Goal: Check status: Check status

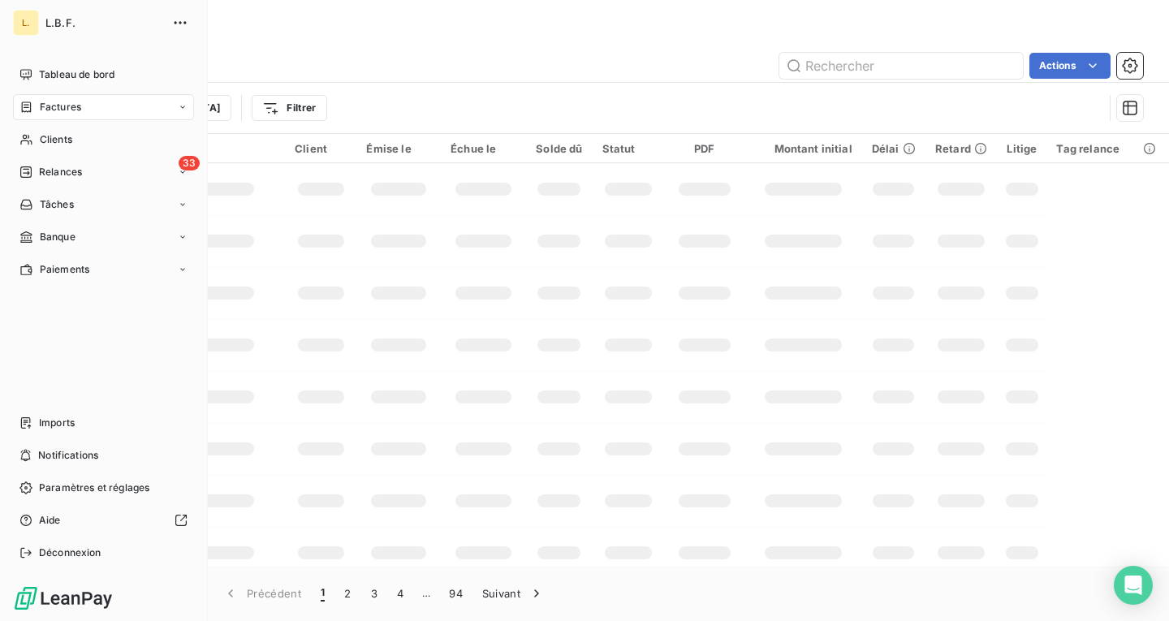
click at [23, 104] on icon at bounding box center [26, 107] width 14 height 13
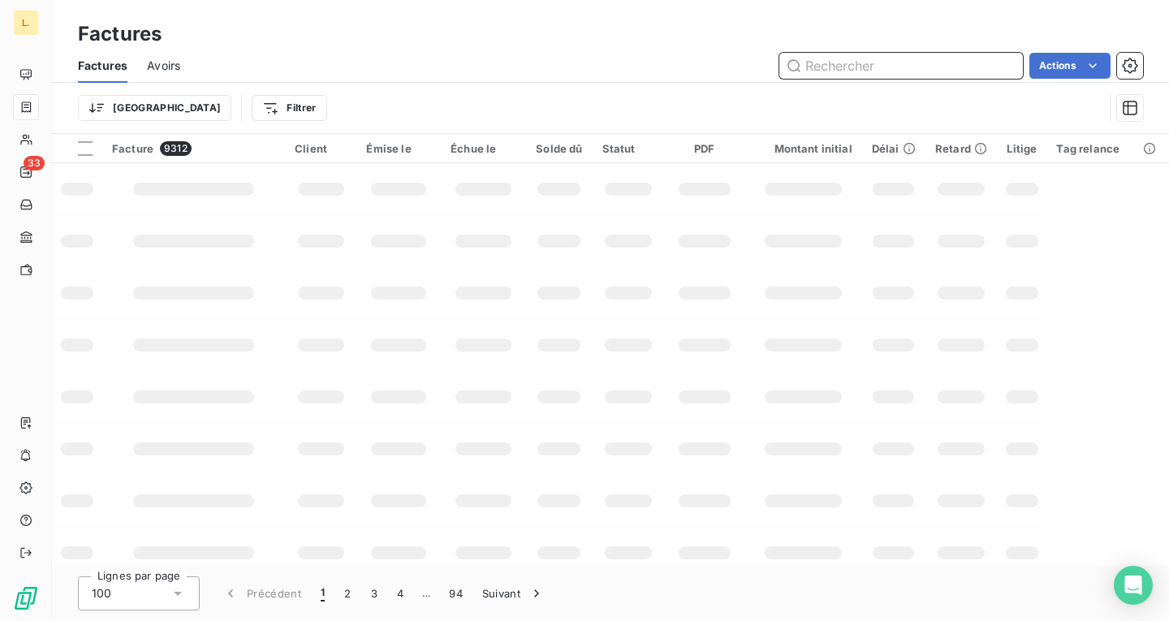
click at [903, 63] on input "text" at bounding box center [902, 66] width 244 height 26
paste input "INTRIPID"
type input "INTRIPID"
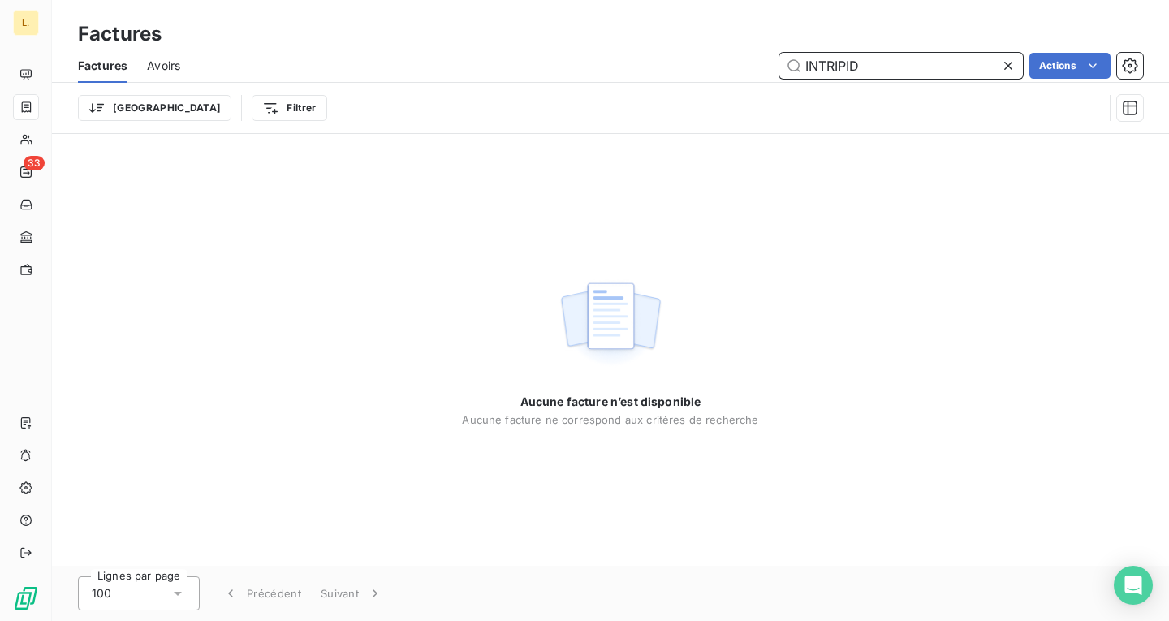
drag, startPoint x: 885, startPoint y: 66, endPoint x: 754, endPoint y: 65, distance: 130.8
click at [754, 65] on div "INTRIPID Actions" at bounding box center [672, 66] width 944 height 26
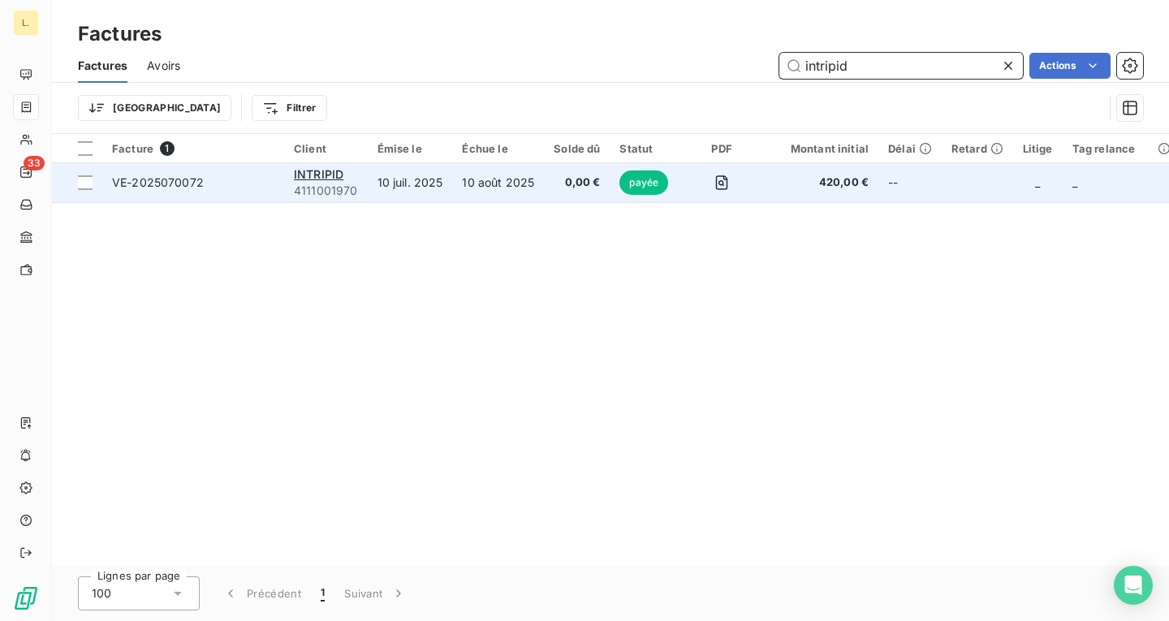
type input "intripid"
click at [392, 188] on td "10 juil. 2025" at bounding box center [410, 182] width 85 height 39
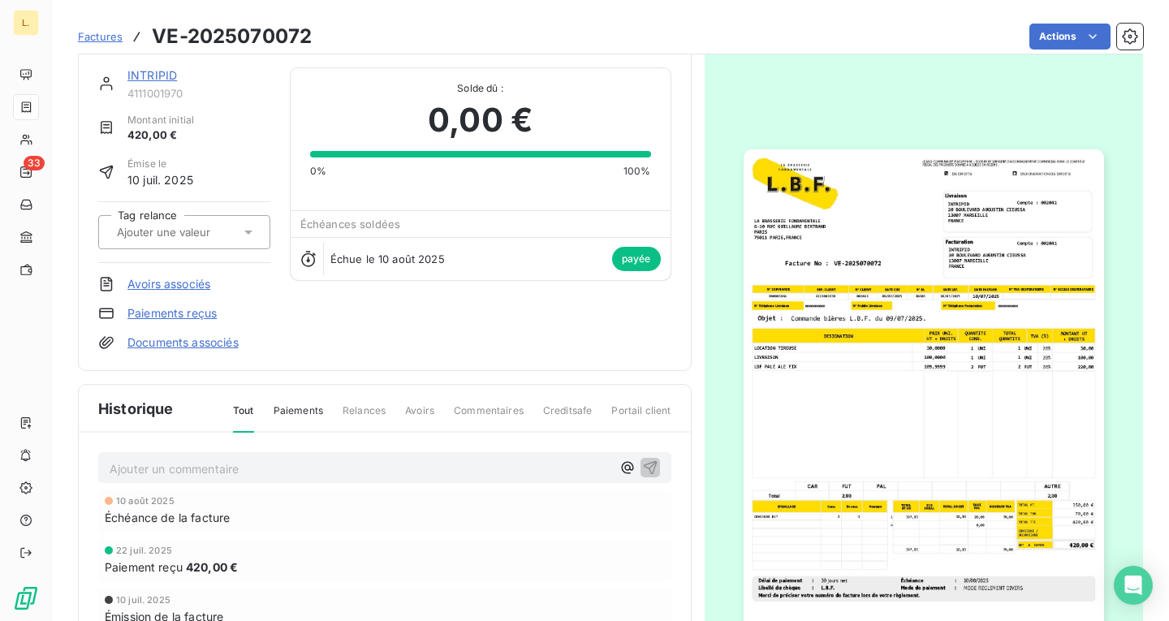
scroll to position [109, 0]
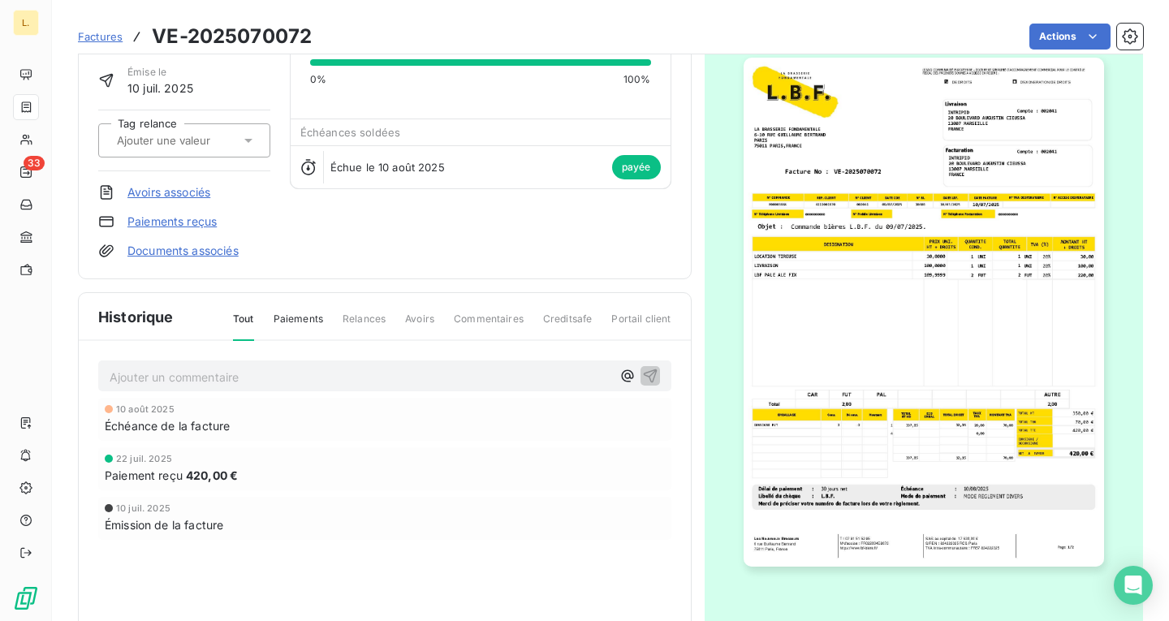
click at [839, 340] on img "button" at bounding box center [924, 312] width 361 height 509
click at [969, 343] on img "button" at bounding box center [924, 312] width 361 height 509
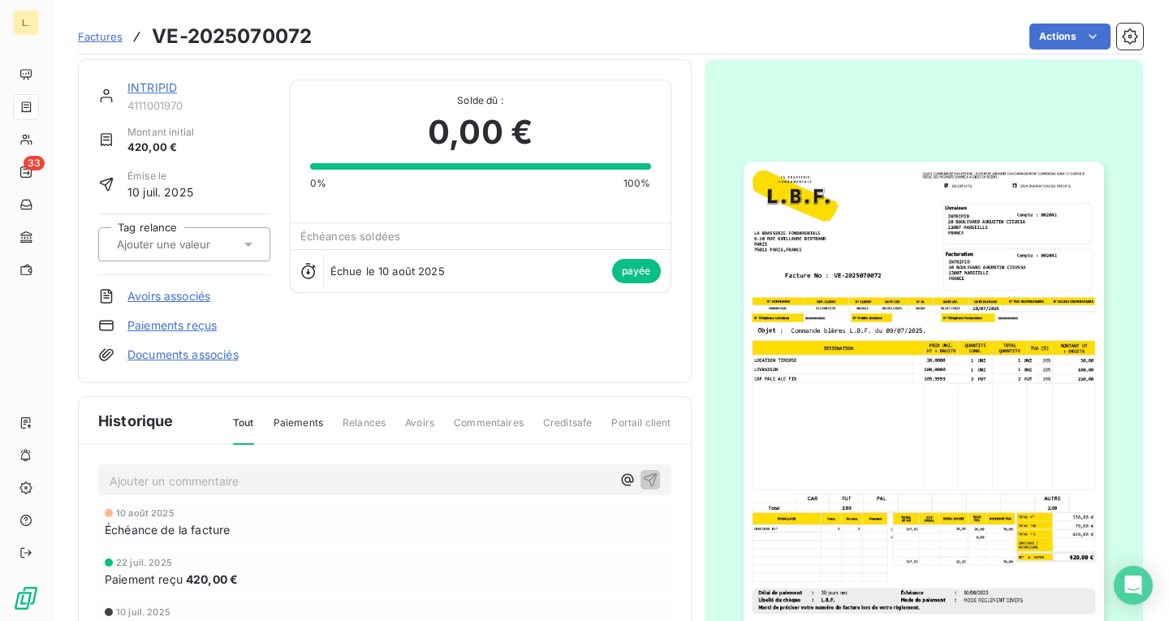
scroll to position [1, 0]
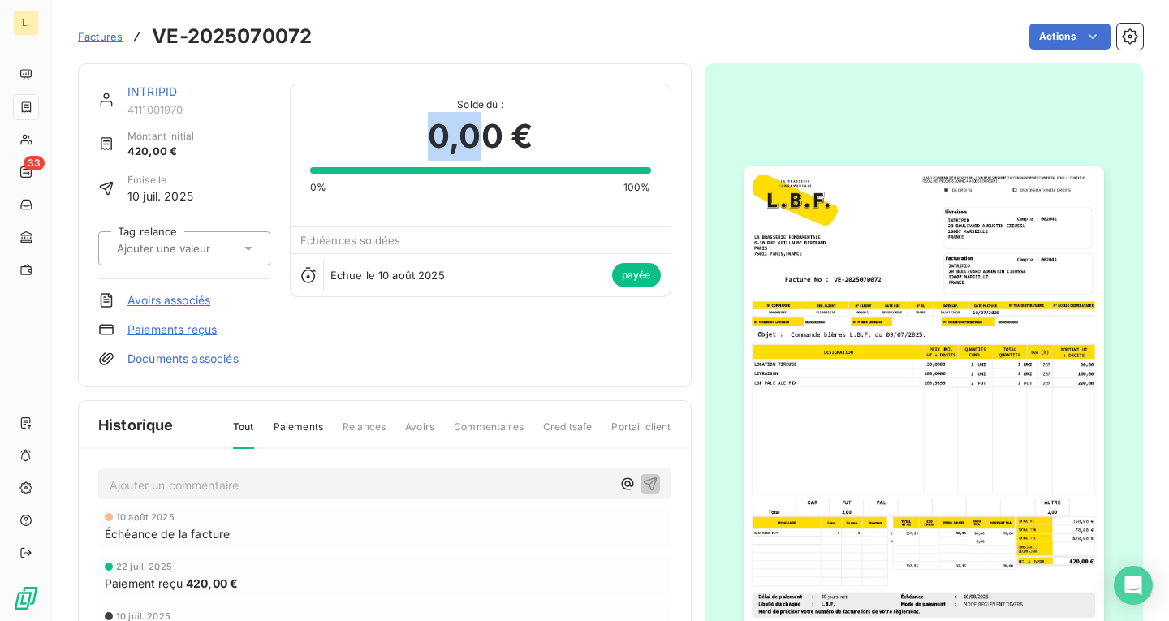
drag, startPoint x: 425, startPoint y: 130, endPoint x: 491, endPoint y: 122, distance: 67.1
click at [490, 123] on span "0,00 €" at bounding box center [480, 136] width 105 height 49
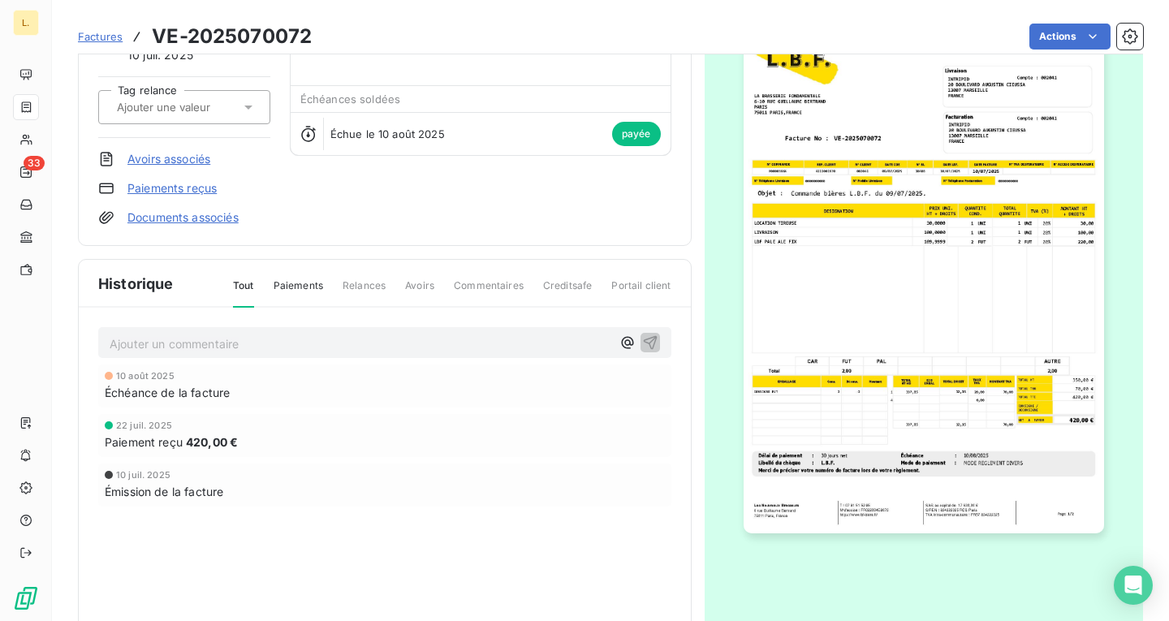
scroll to position [163, 0]
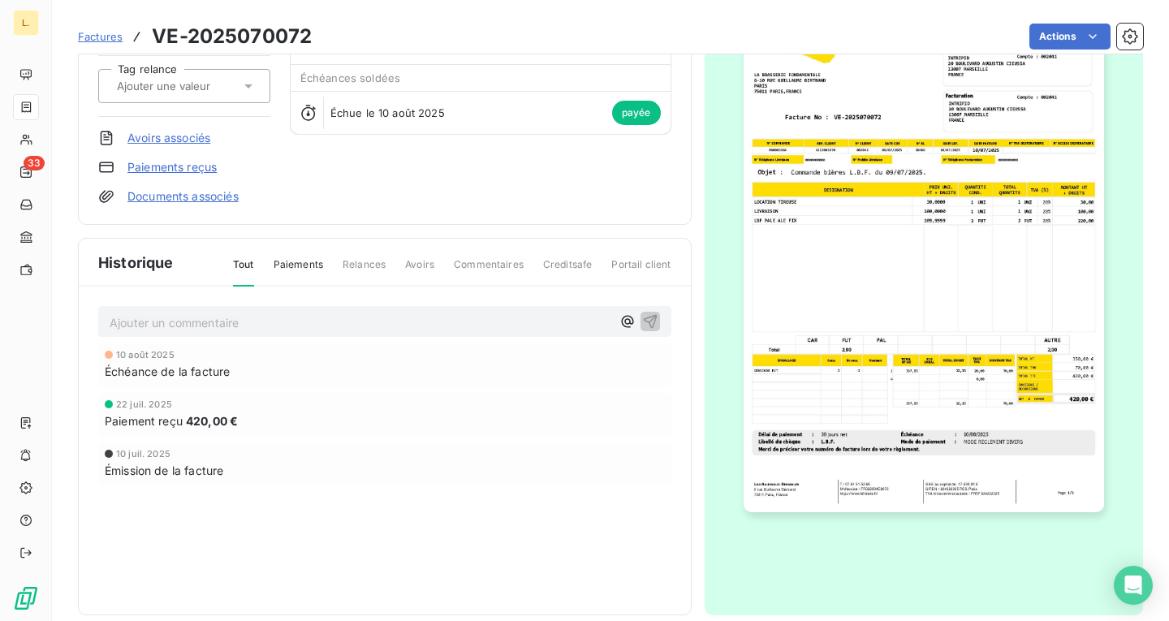
click at [870, 331] on img "button" at bounding box center [924, 257] width 361 height 509
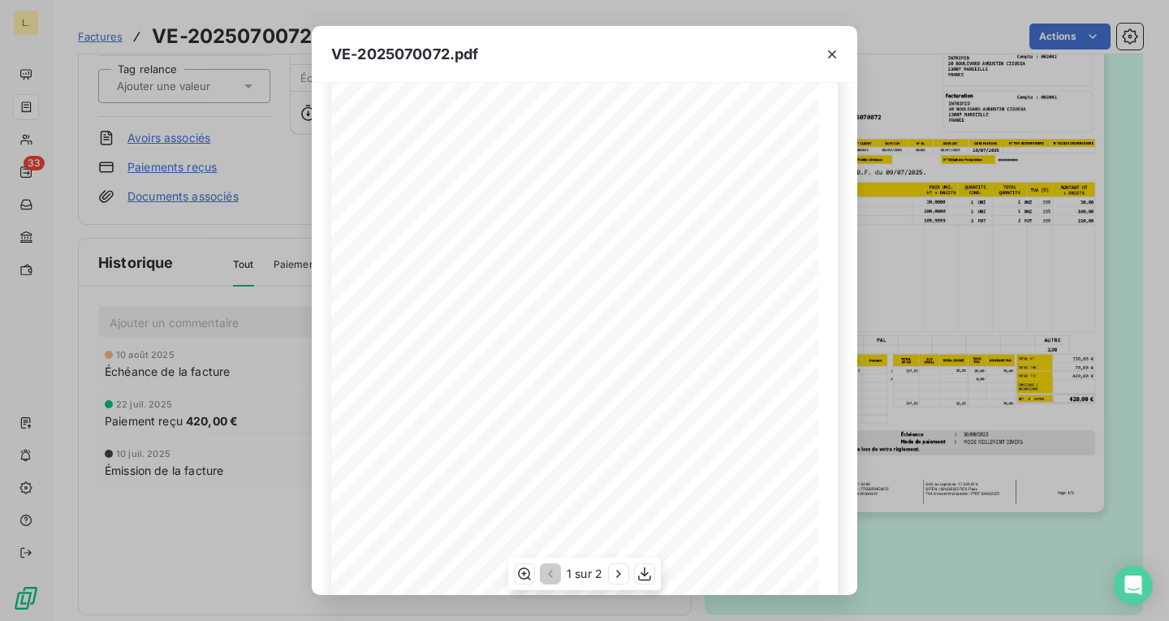
scroll to position [189, 0]
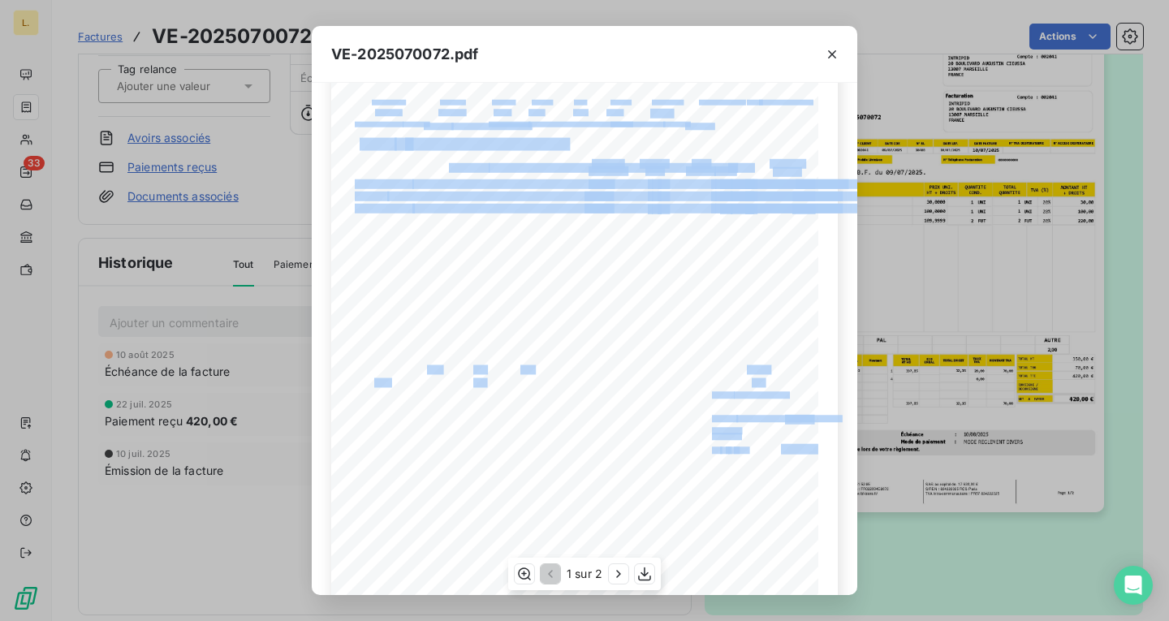
click at [810, 396] on div "LA BRASSERIE FONDAMENTALE [STREET_ADDRESS][PERSON_NAME] VE-2025070072 Facture N…" at bounding box center [584, 257] width 507 height 689
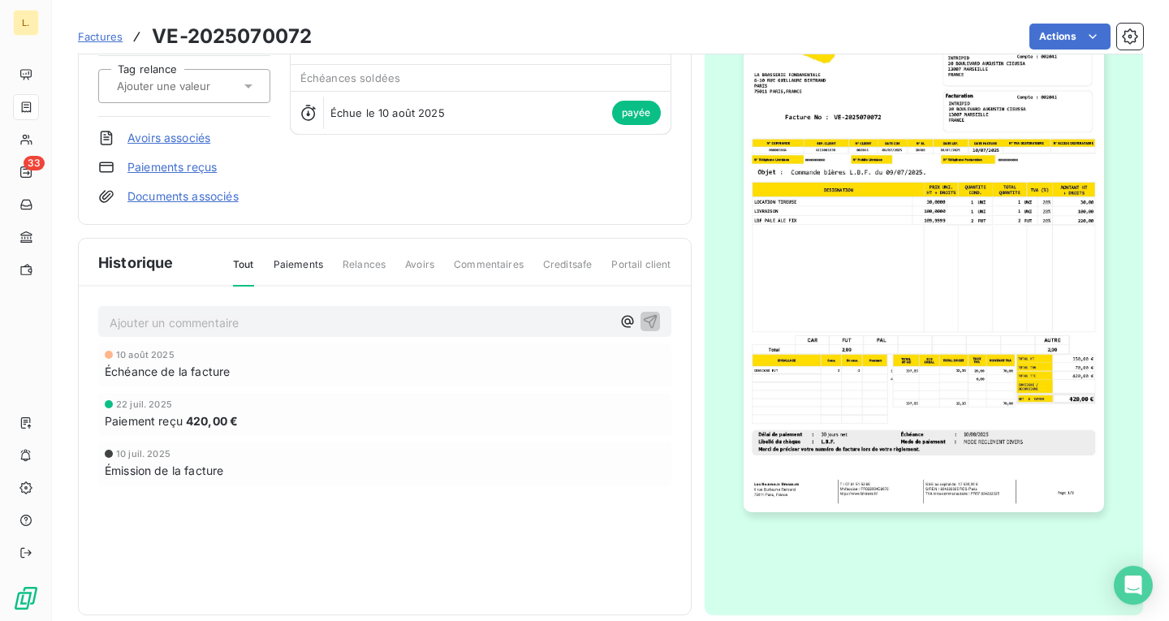
click at [949, 404] on img "button" at bounding box center [924, 257] width 361 height 509
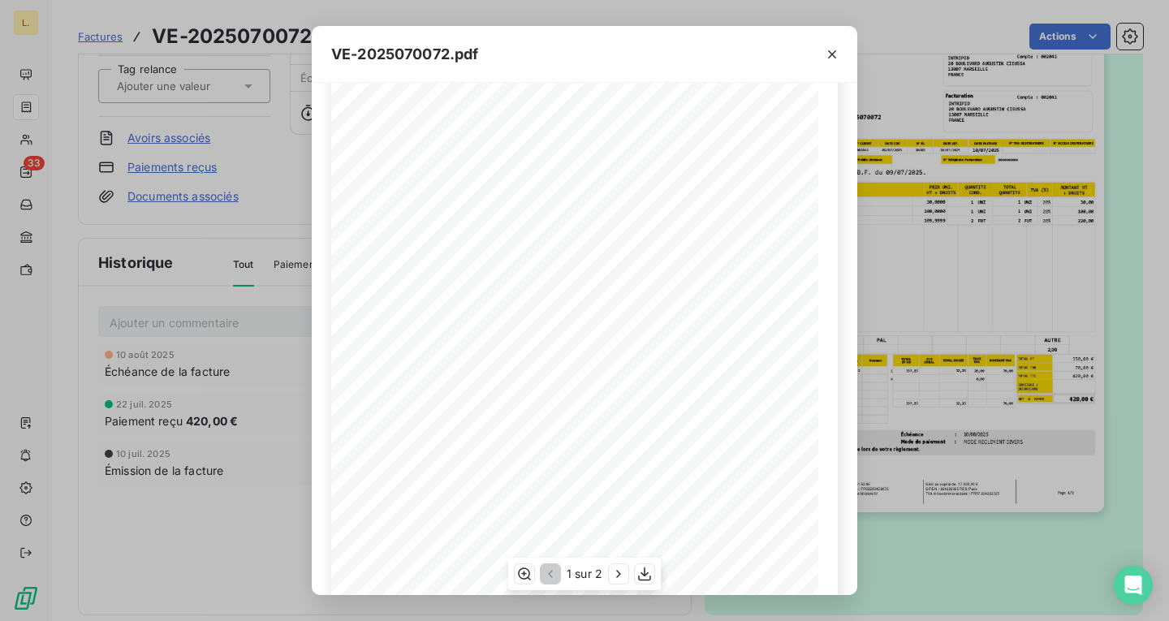
scroll to position [162, 0]
drag, startPoint x: 771, startPoint y: 418, endPoint x: 806, endPoint y: 421, distance: 35.1
click at [806, 421] on div "LA BRASSERIE FONDAMENTALE [STREET_ADDRESS][PERSON_NAME] VE-2025070072 Facture N…" at bounding box center [584, 284] width 487 height 689
click at [800, 421] on span "350,00 Ä" at bounding box center [799, 421] width 28 height 6
drag, startPoint x: 775, startPoint y: 421, endPoint x: 798, endPoint y: 421, distance: 23.6
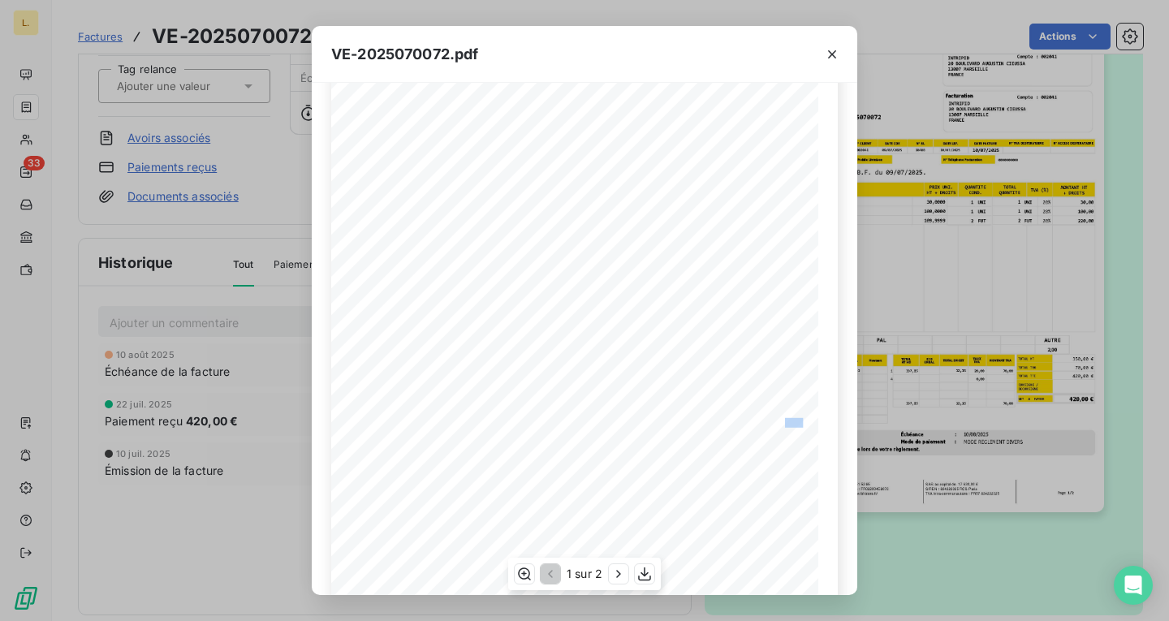
click at [798, 421] on div "LA BRASSERIE FONDAMENTALE [STREET_ADDRESS][PERSON_NAME] VE-2025070072 Facture N…" at bounding box center [584, 284] width 487 height 689
click at [798, 421] on span "350,00 Ä" at bounding box center [799, 421] width 28 height 6
drag, startPoint x: 776, startPoint y: 424, endPoint x: 795, endPoint y: 421, distance: 19.6
click at [795, 421] on div "LA BRASSERIE FONDAMENTALE [STREET_ADDRESS][PERSON_NAME] VE-2025070072 Facture N…" at bounding box center [584, 284] width 487 height 689
click at [796, 425] on span "350,00 Ä" at bounding box center [799, 421] width 28 height 6
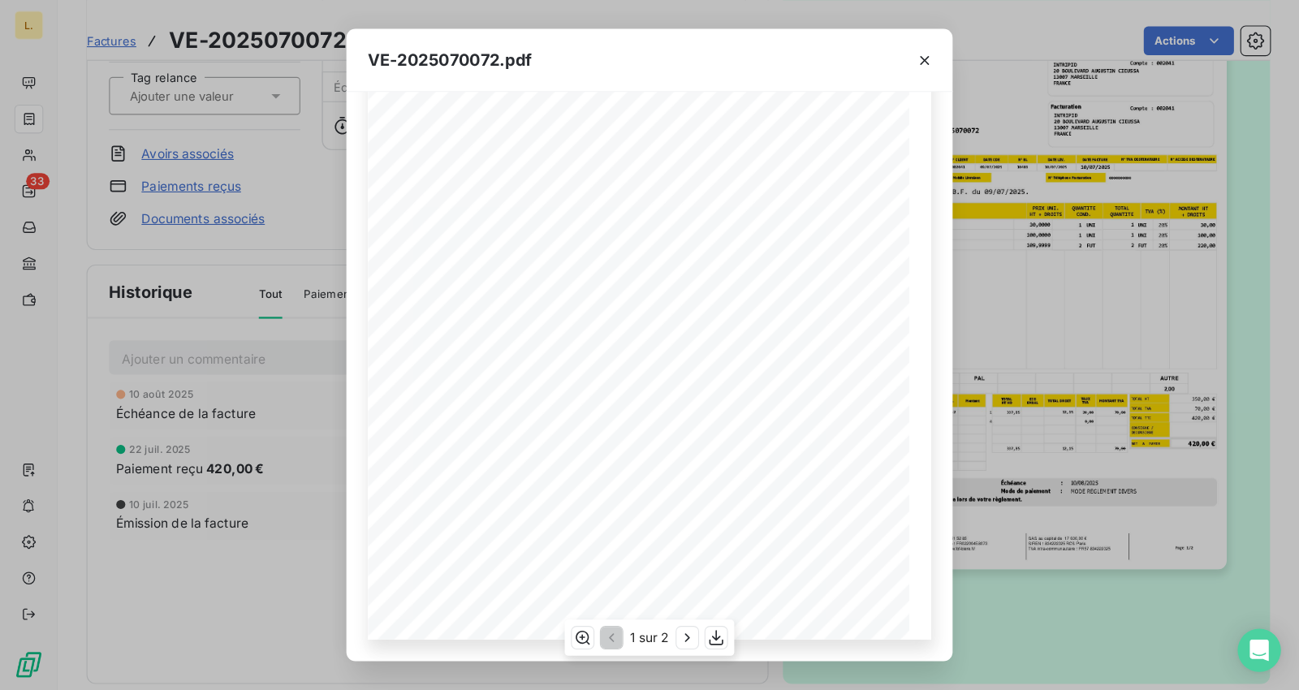
scroll to position [145, 0]
